Goal: Information Seeking & Learning: Learn about a topic

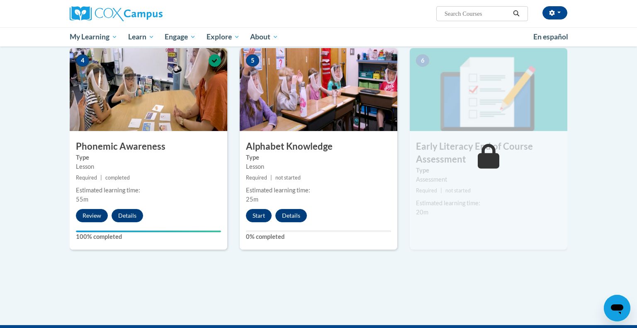
scroll to position [398, 0]
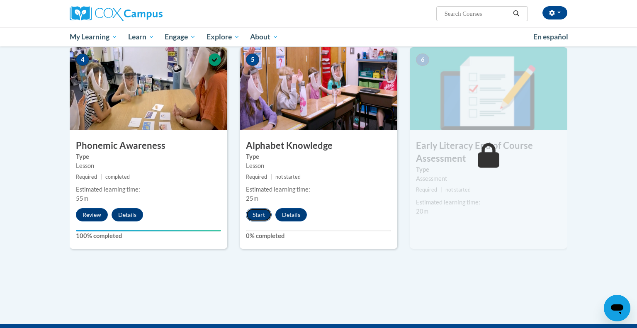
click at [260, 212] on button "Start" at bounding box center [259, 214] width 26 height 13
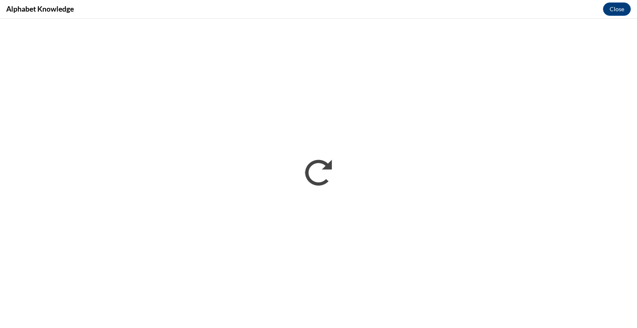
scroll to position [0, 0]
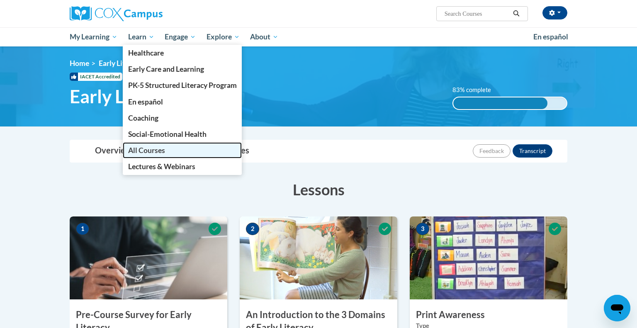
click at [142, 153] on span "All Courses" at bounding box center [146, 150] width 37 height 9
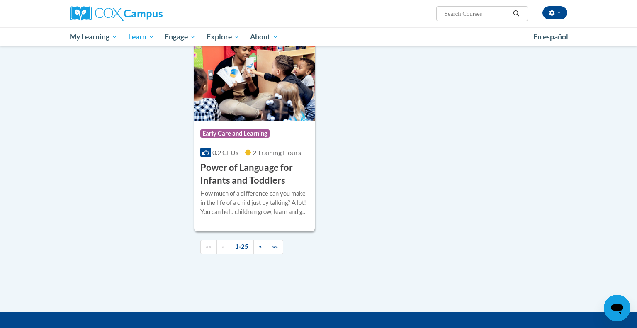
scroll to position [1890, 0]
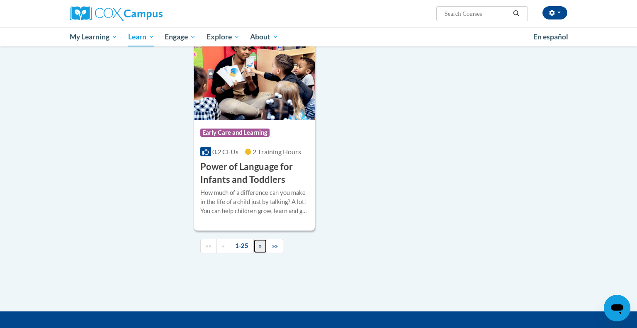
click at [259, 249] on span "»" at bounding box center [260, 245] width 3 height 7
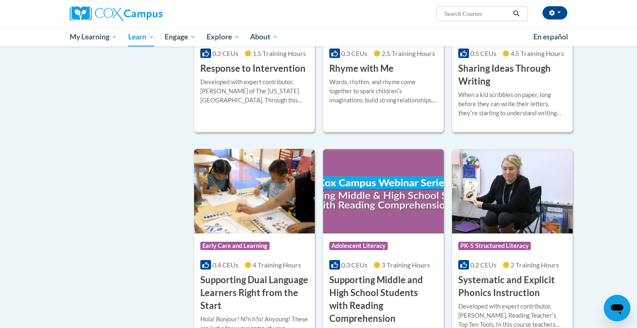
scroll to position [0, 0]
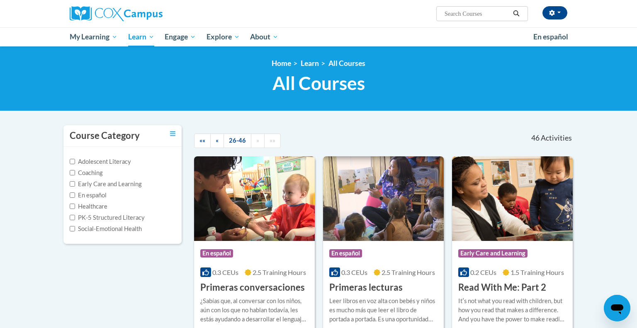
click at [473, 13] on input "Search..." at bounding box center [476, 14] width 66 height 10
type input "read alouds"
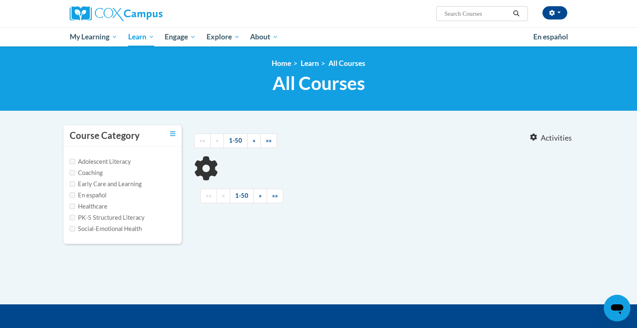
type input "read alouds"
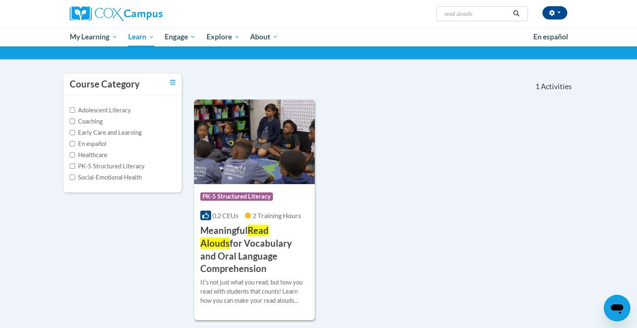
scroll to position [78, 0]
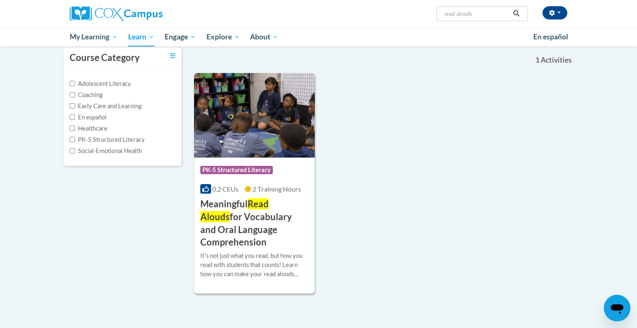
click at [269, 211] on h3 "Meaningful Read Alouds for Vocabulary and Oral Language Comprehension" at bounding box center [254, 223] width 108 height 51
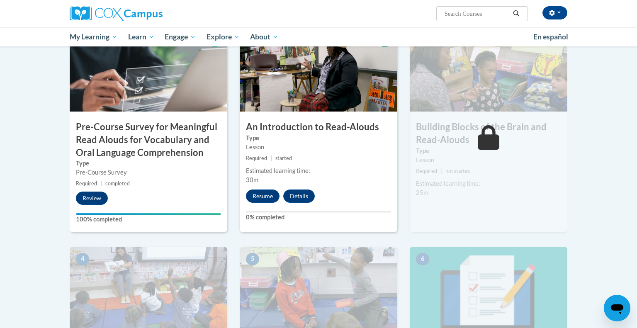
scroll to position [207, 0]
click at [264, 197] on button "Resume" at bounding box center [263, 195] width 34 height 13
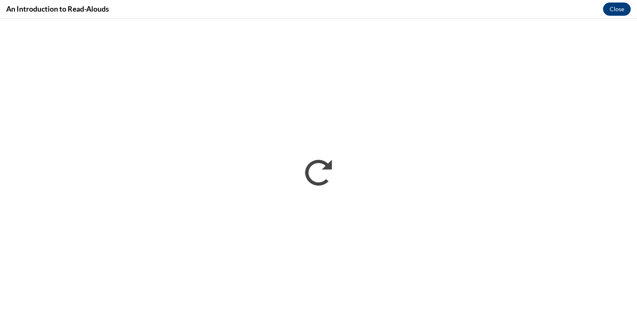
scroll to position [0, 0]
